Goal: Subscribe to service/newsletter

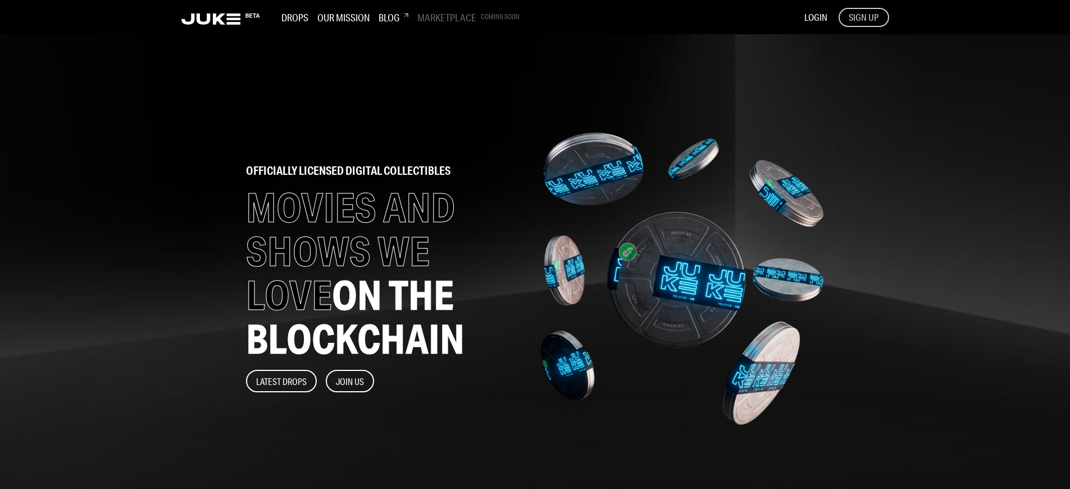
click at [863, 17] on span "SIGN UP" at bounding box center [864, 17] width 30 height 12
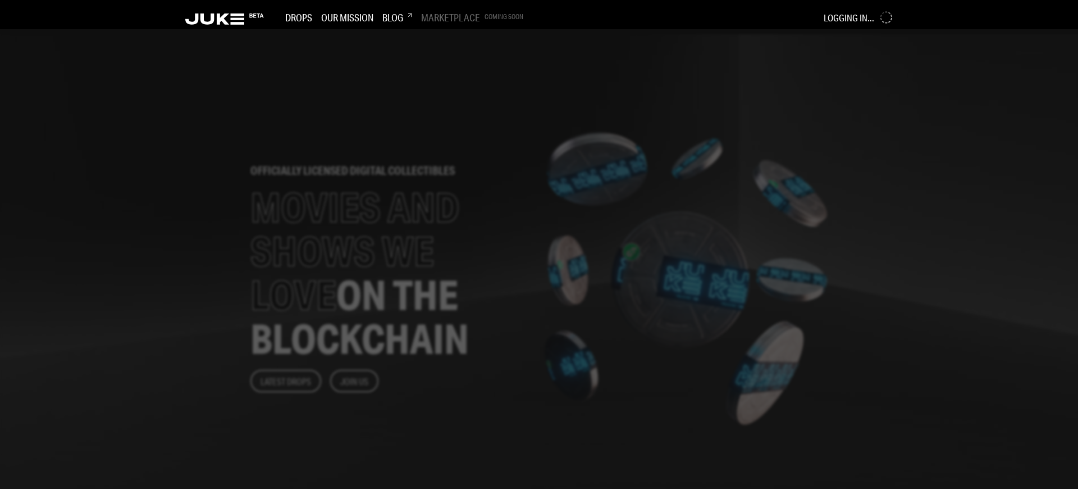
click at [445, 244] on div at bounding box center [539, 258] width 1078 height 459
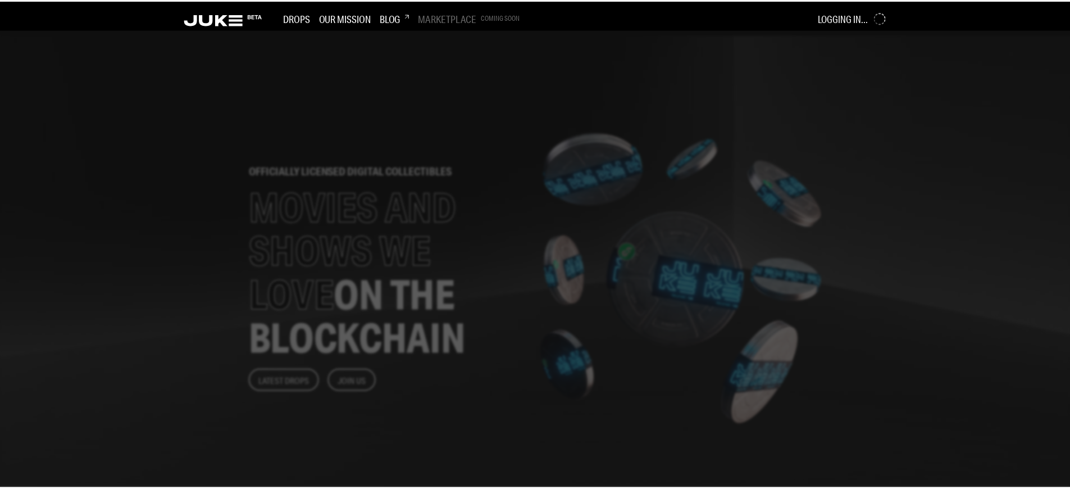
scroll to position [1308, 0]
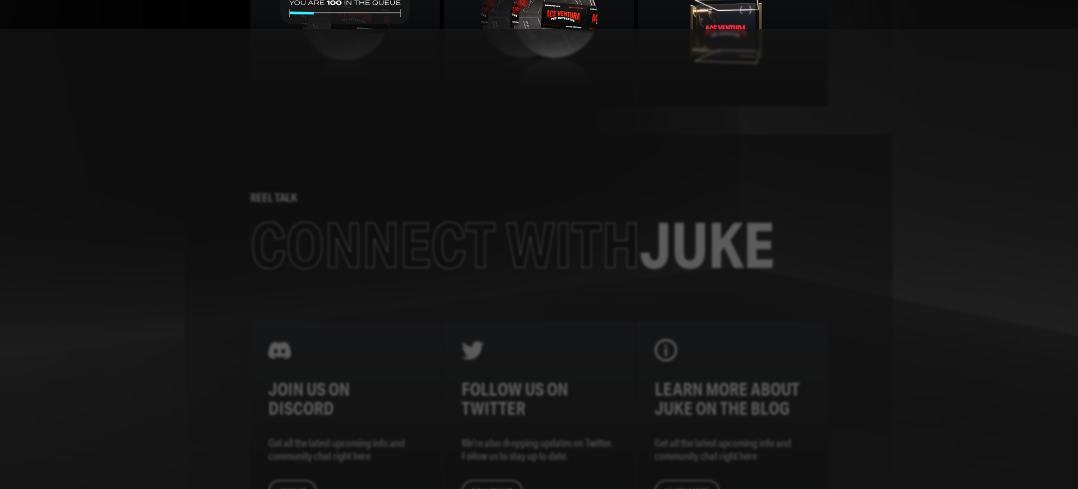
click at [445, 244] on div at bounding box center [539, 258] width 1078 height 459
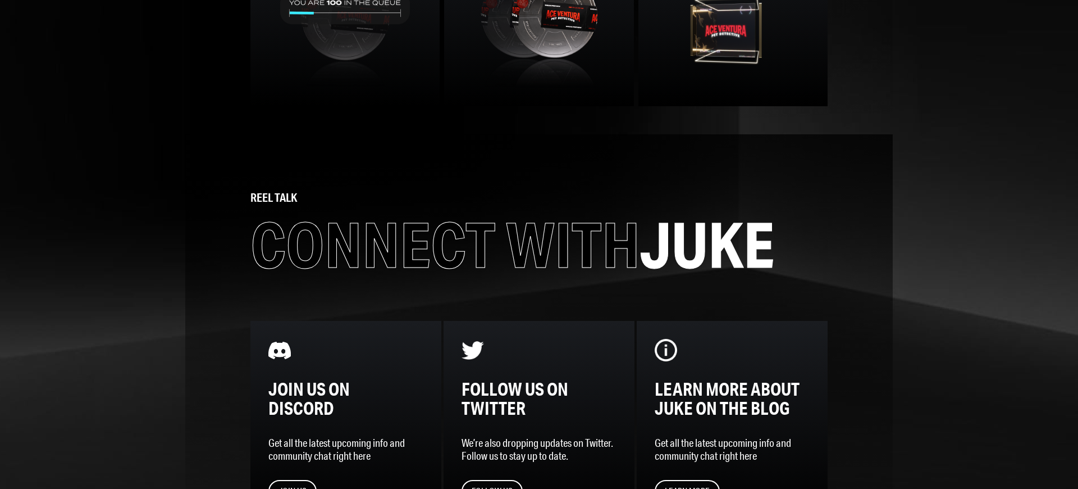
click at [440, 244] on span "Connect with" at bounding box center [446, 245] width 390 height 74
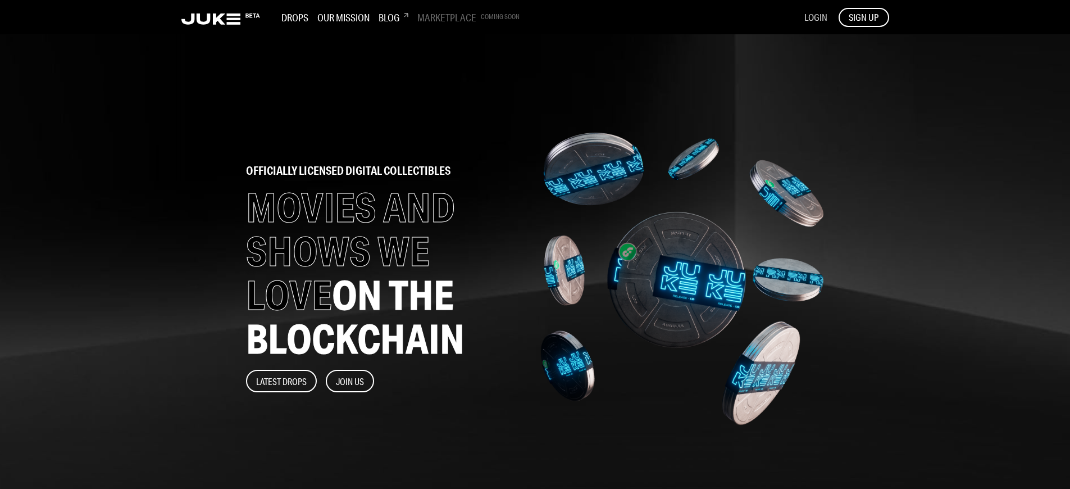
click at [815, 17] on span "LOGIN" at bounding box center [815, 17] width 23 height 12
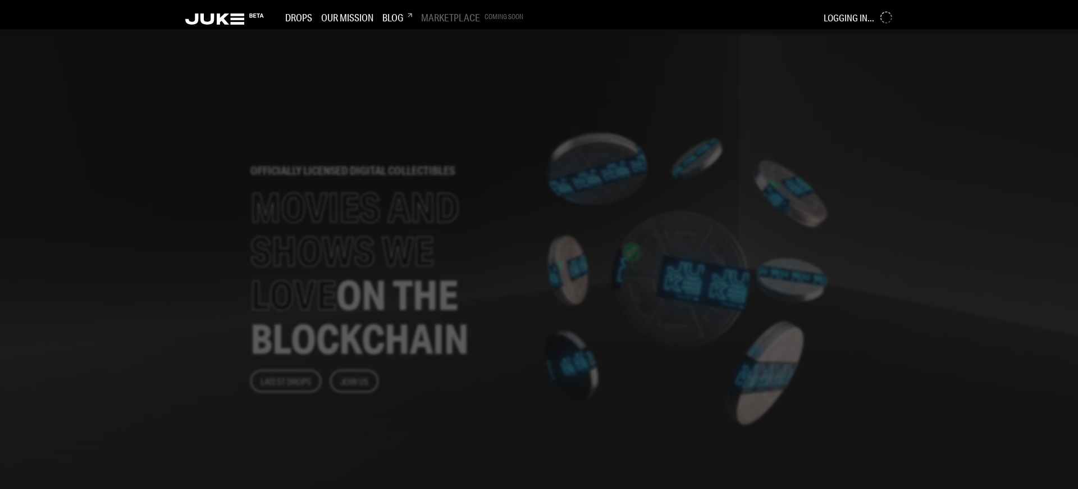
click at [445, 244] on div at bounding box center [539, 258] width 1078 height 459
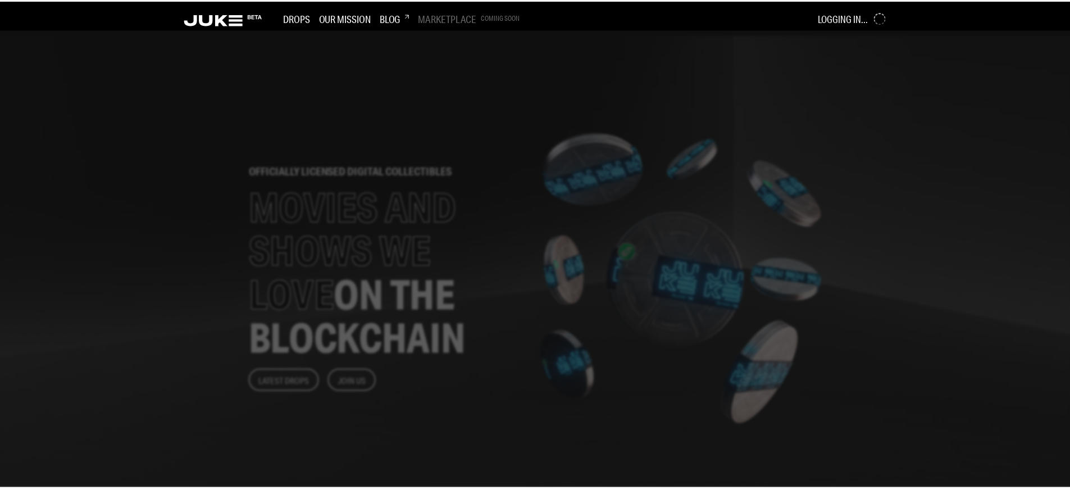
scroll to position [1308, 0]
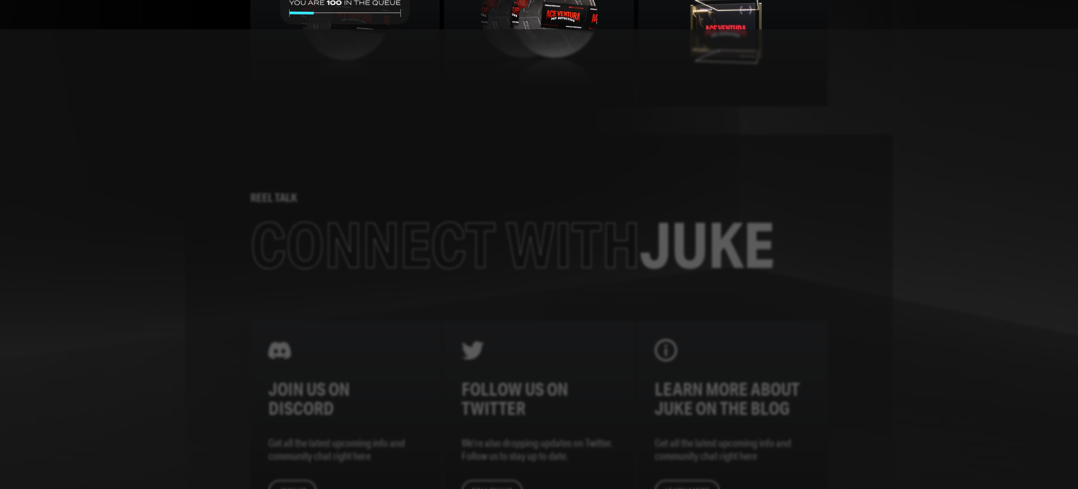
click at [445, 244] on div at bounding box center [539, 258] width 1078 height 459
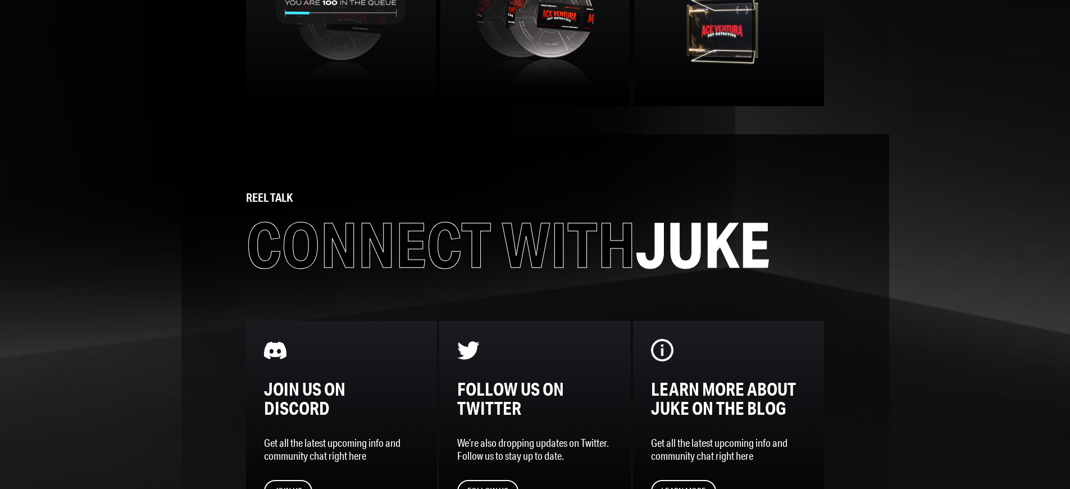
click at [440, 244] on span "Connect with" at bounding box center [441, 245] width 390 height 74
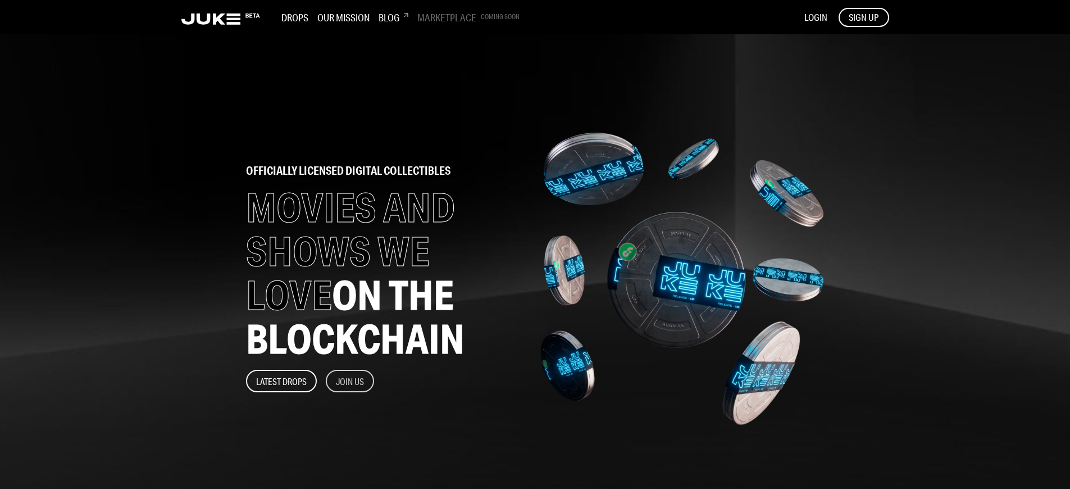
click at [350, 381] on button "Join Us" at bounding box center [350, 381] width 48 height 22
click at [863, 17] on span "SIGN UP" at bounding box center [864, 17] width 30 height 12
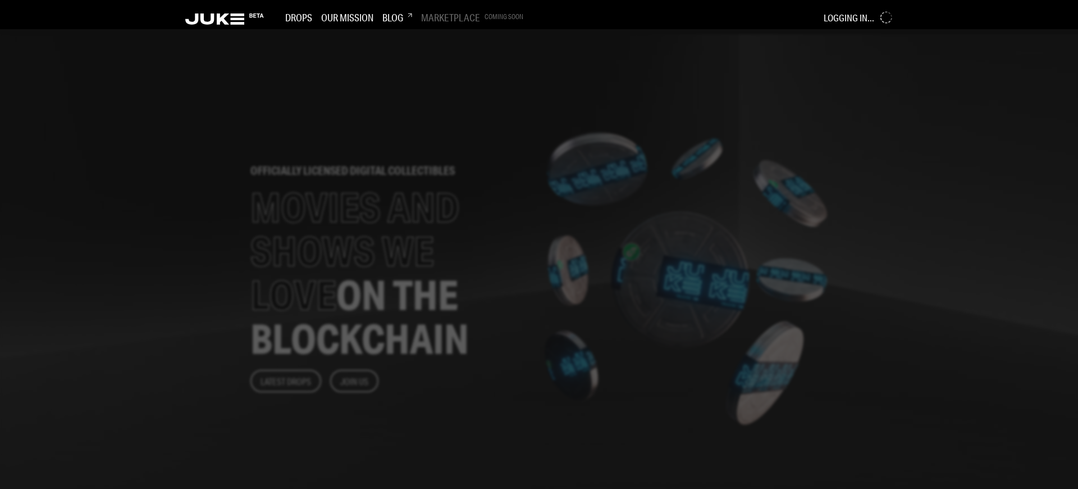
click at [445, 244] on div at bounding box center [539, 258] width 1078 height 459
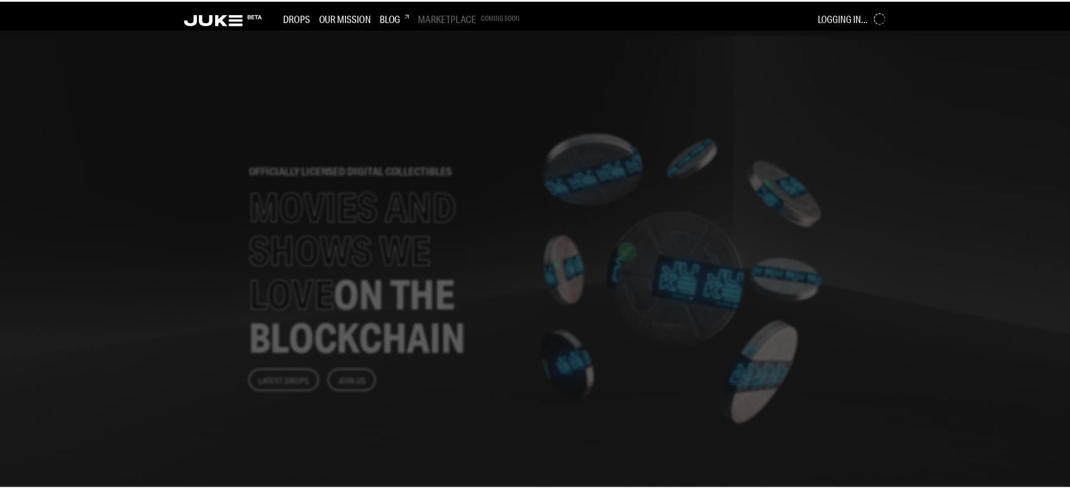
scroll to position [1308, 0]
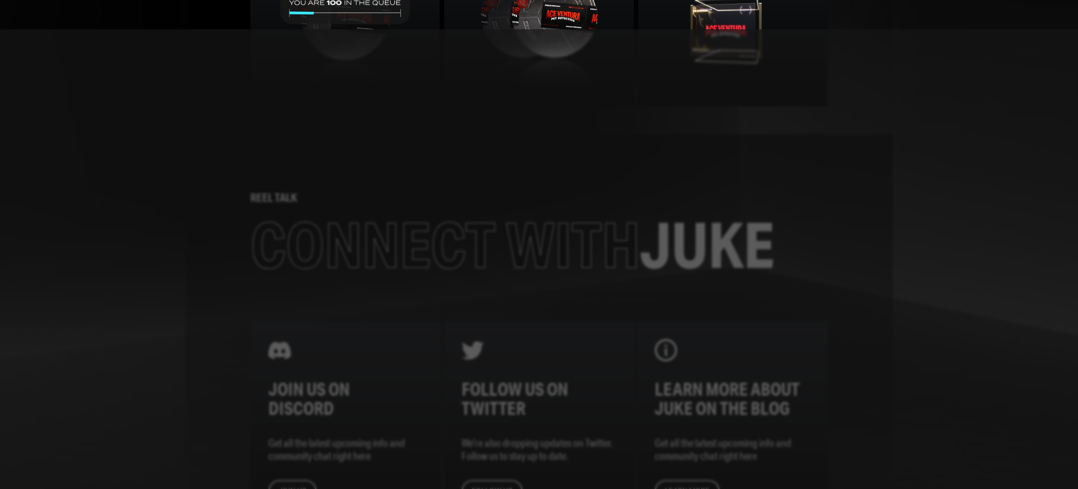
click at [445, 244] on div at bounding box center [539, 258] width 1078 height 459
